Goal: Understand process/instructions: Learn how to perform a task or action

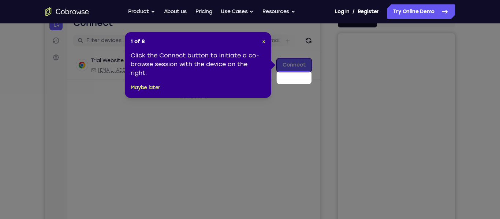
scroll to position [59, 0]
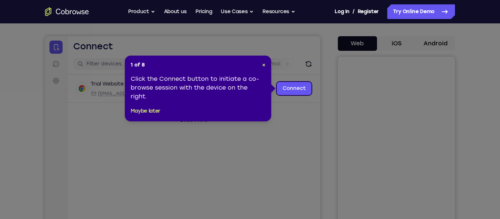
click at [435, 42] on icon at bounding box center [250, 109] width 500 height 219
click at [146, 112] on button "Maybe later" at bounding box center [146, 111] width 30 height 9
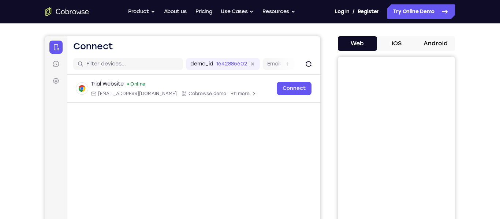
click at [454, 47] on button "Android" at bounding box center [435, 43] width 39 height 15
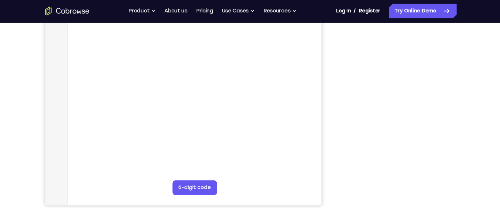
scroll to position [135, 0]
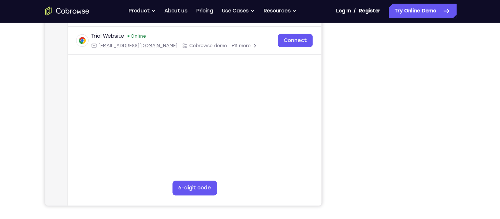
click at [454, 73] on div at bounding box center [396, 93] width 117 height 225
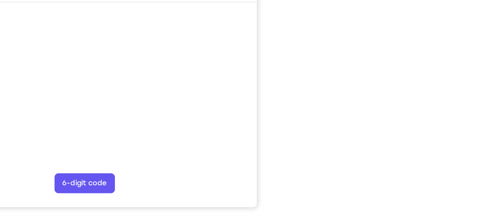
scroll to position [131, 0]
click at [464, 105] on div "Your Support Agent Your Customer Web iOS Android Next Steps We’d be happy to gi…" at bounding box center [250, 134] width 468 height 482
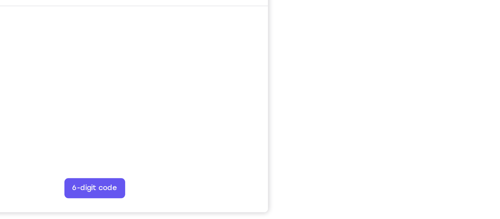
scroll to position [126, 0]
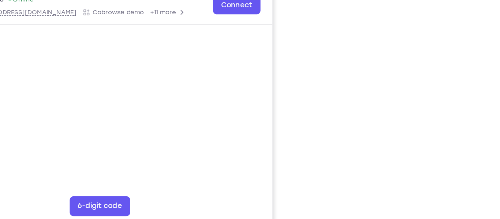
click at [457, 135] on div "Your Support Agent Your Customer Web iOS Android Next Steps We’d be happy to gi…" at bounding box center [250, 139] width 468 height 482
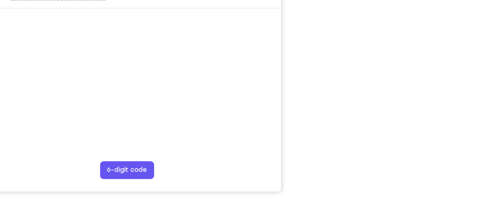
scroll to position [144, 0]
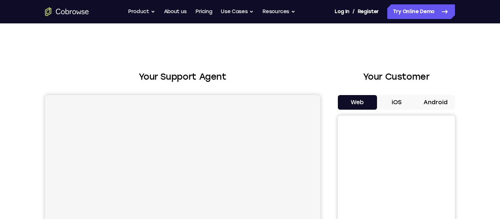
click at [429, 105] on button "Android" at bounding box center [435, 102] width 39 height 15
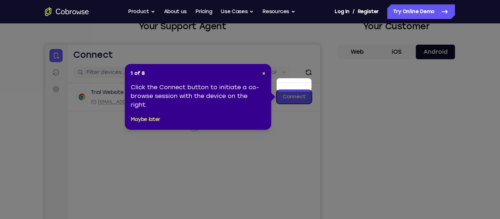
scroll to position [66, 0]
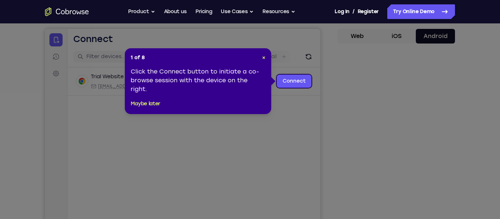
click at [146, 111] on div "1 of 8 × Click the Connect button to initiate a co-browse session with the devi…" at bounding box center [198, 81] width 146 height 66
click at [139, 104] on button "Maybe later" at bounding box center [146, 103] width 30 height 9
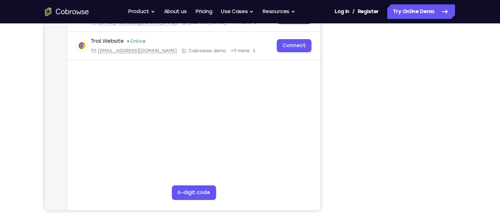
scroll to position [132, 0]
